Goal: Transaction & Acquisition: Purchase product/service

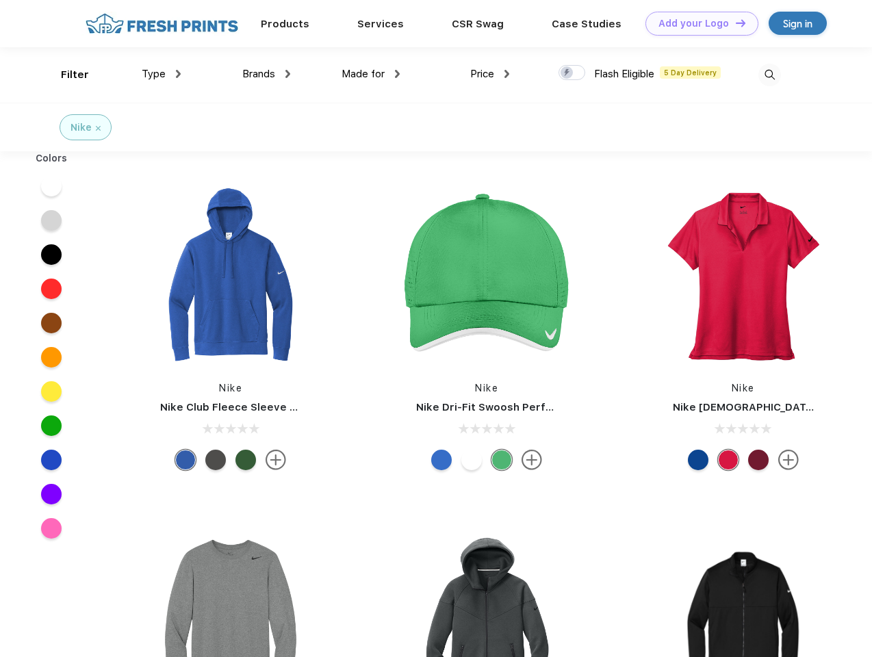
click at [697, 23] on link "Add your Logo Design Tool" at bounding box center [701, 24] width 113 height 24
click at [0, 0] on div "Design Tool" at bounding box center [0, 0] width 0 height 0
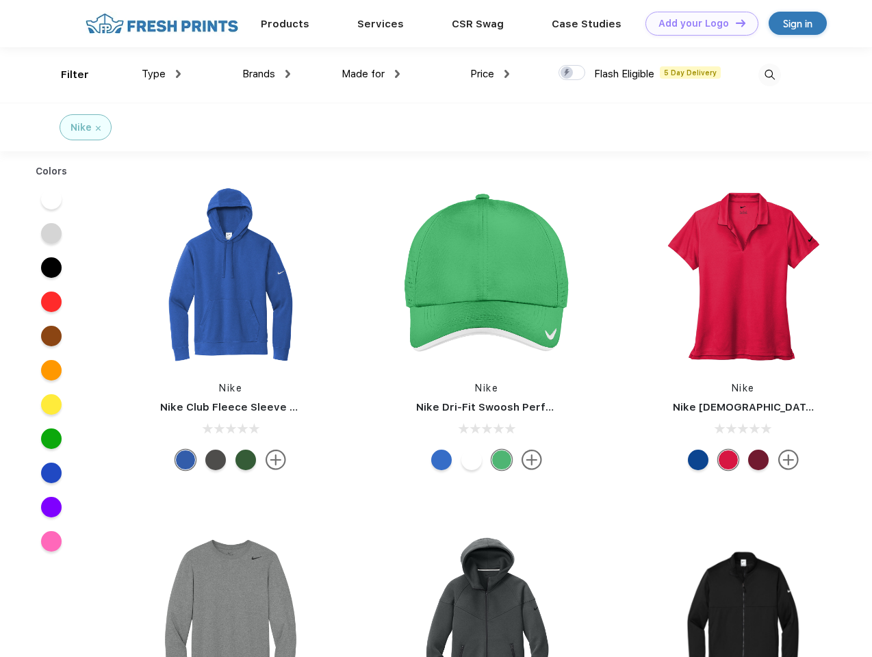
click at [734, 23] on link "Add your Logo Design Tool" at bounding box center [701, 24] width 113 height 24
click at [66, 75] on div "Filter" at bounding box center [75, 75] width 28 height 16
click at [161, 74] on span "Type" at bounding box center [154, 74] width 24 height 12
click at [266, 74] on span "Brands" at bounding box center [258, 74] width 33 height 12
click at [371, 74] on span "Made for" at bounding box center [362, 74] width 43 height 12
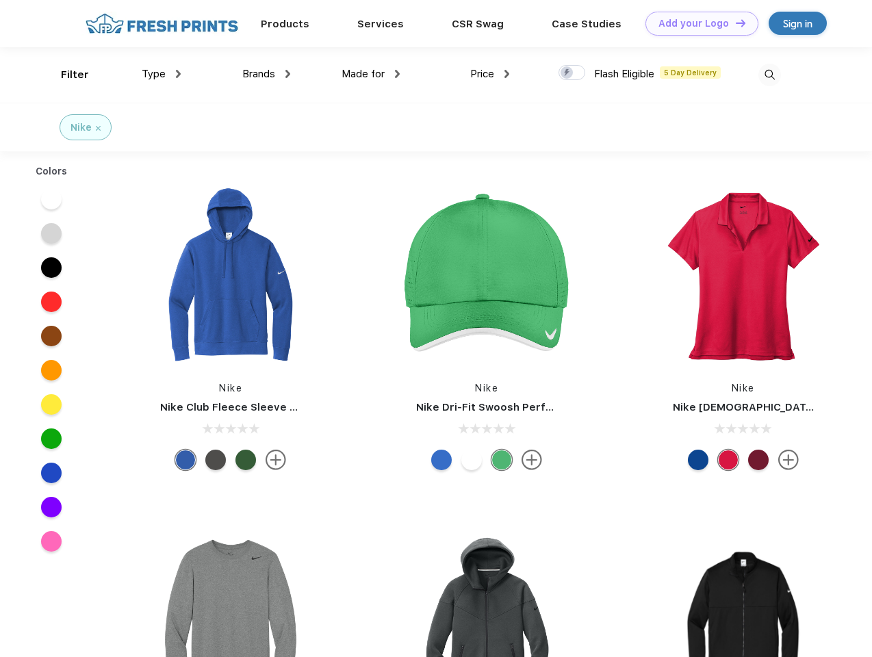
click at [490, 74] on span "Price" at bounding box center [482, 74] width 24 height 12
click at [572, 73] on div at bounding box center [571, 72] width 27 height 15
click at [567, 73] on input "checkbox" at bounding box center [562, 68] width 9 height 9
click at [769, 75] on img at bounding box center [769, 75] width 23 height 23
